Goal: Task Accomplishment & Management: Use online tool/utility

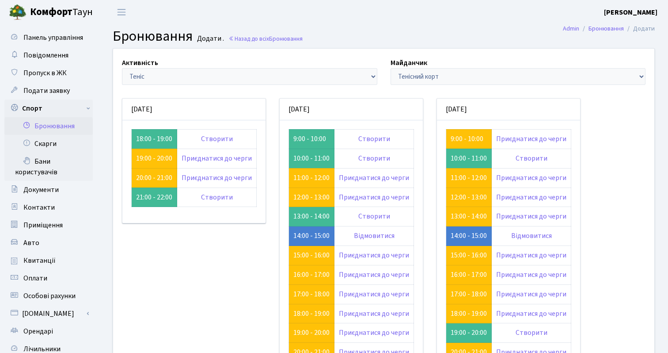
scroll to position [39, 0]
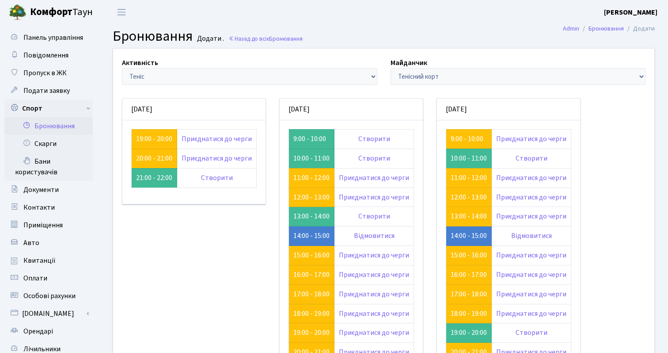
scroll to position [39, 0]
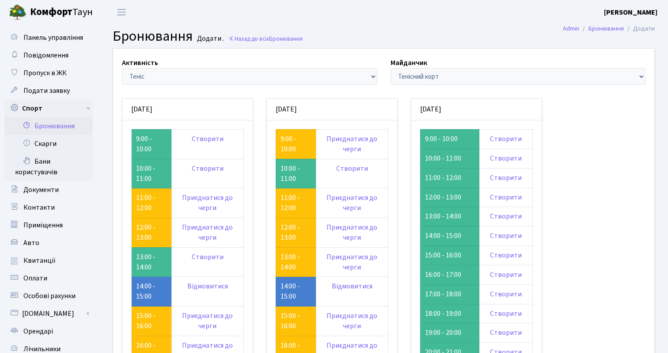
scroll to position [39, 0]
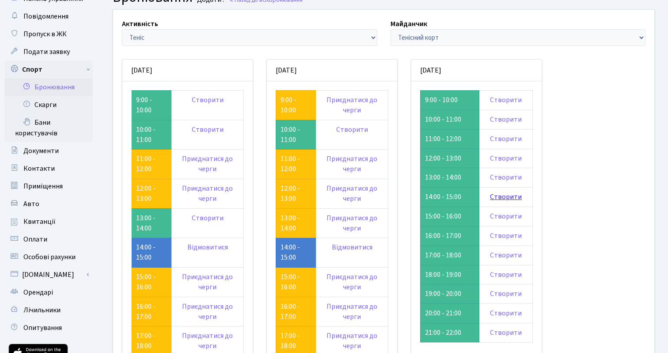
click at [502, 194] on link "Створити" at bounding box center [506, 197] width 32 height 10
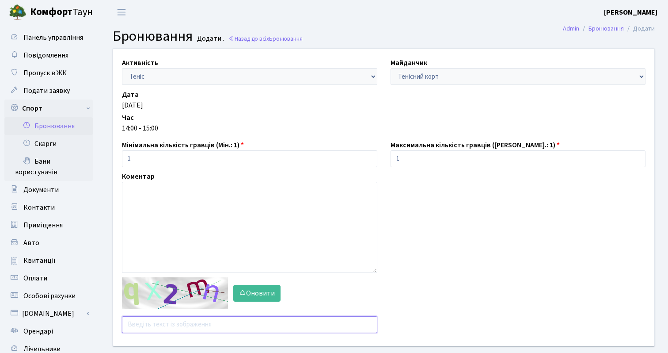
click at [171, 322] on input "text" at bounding box center [249, 324] width 255 height 17
type input "aqjdx"
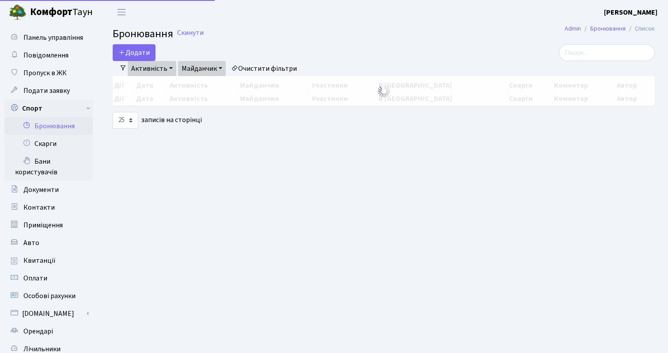
select select "25"
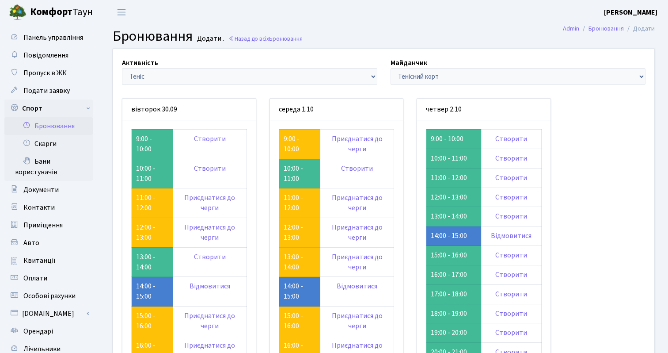
scroll to position [39, 0]
